Goal: Information Seeking & Learning: Learn about a topic

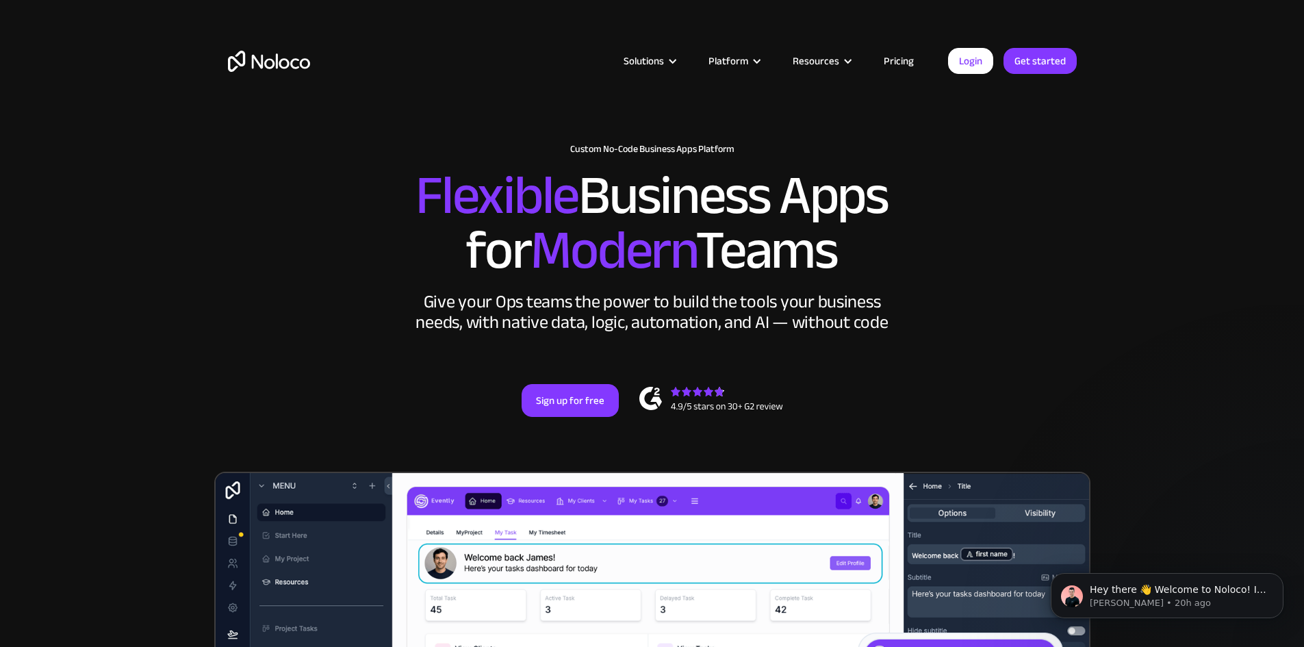
click at [894, 56] on link "Pricing" at bounding box center [899, 61] width 64 height 18
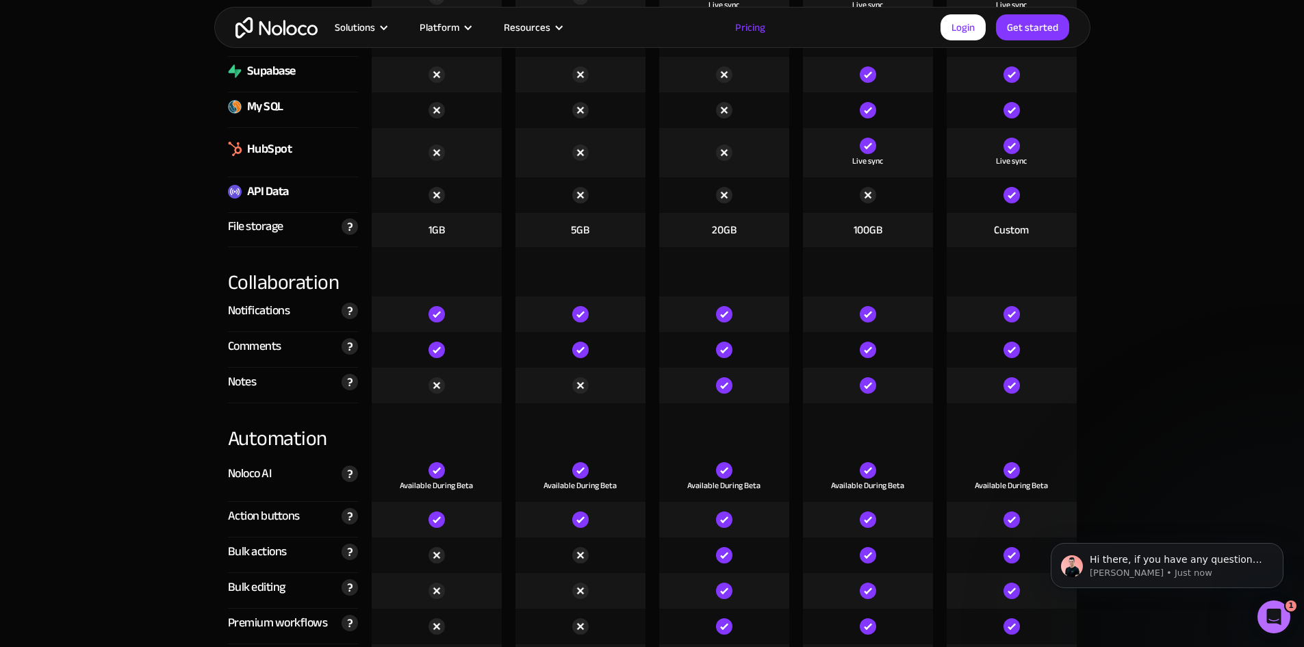
scroll to position [2327, 0]
